Goal: Navigation & Orientation: Find specific page/section

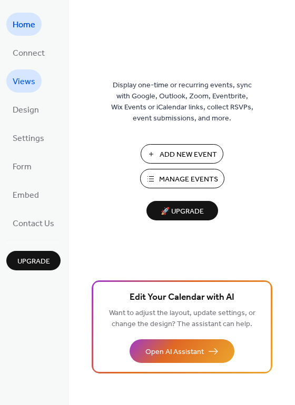
click at [27, 81] on span "Views" at bounding box center [24, 82] width 23 height 17
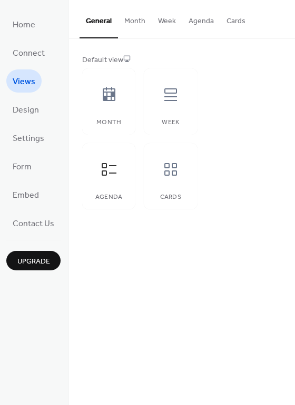
click at [236, 23] on button "Cards" at bounding box center [236, 18] width 32 height 37
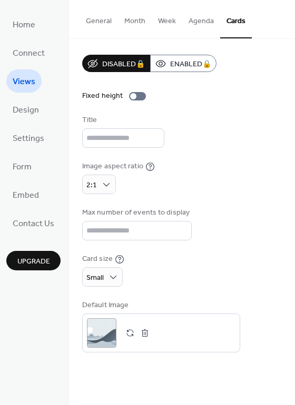
click at [201, 21] on button "Agenda" at bounding box center [201, 18] width 38 height 37
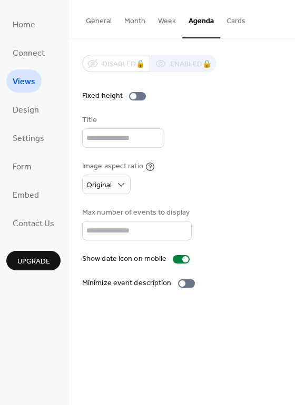
click at [96, 22] on button "General" at bounding box center [98, 18] width 38 height 37
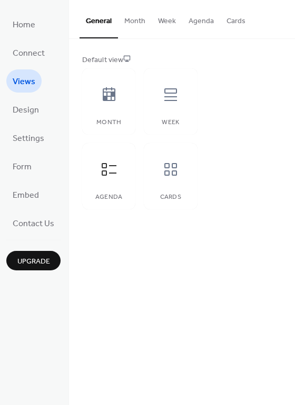
click at [191, 24] on button "Agenda" at bounding box center [201, 18] width 38 height 37
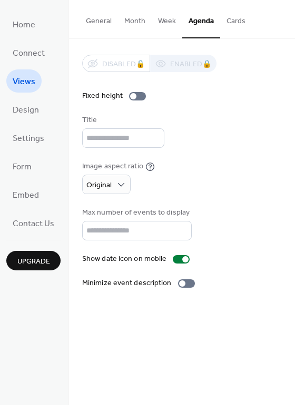
click at [233, 19] on button "Cards" at bounding box center [236, 18] width 32 height 37
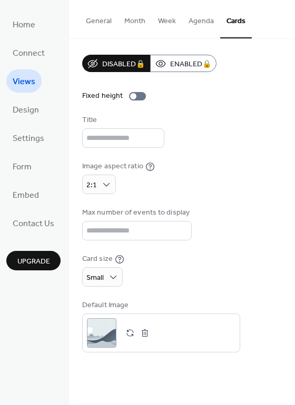
click at [203, 19] on button "Agenda" at bounding box center [201, 18] width 38 height 37
